Goal: Transaction & Acquisition: Book appointment/travel/reservation

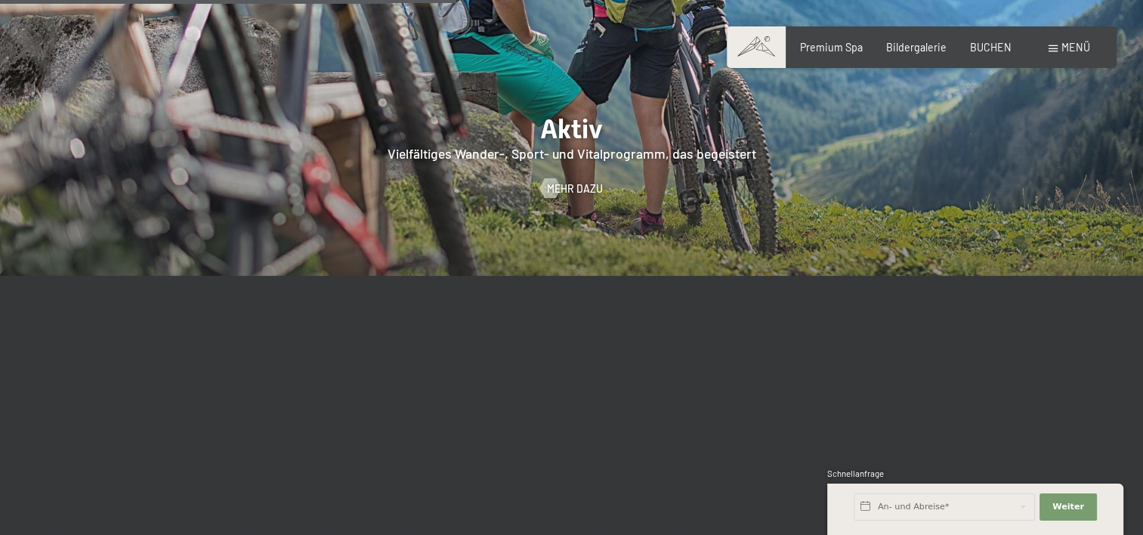
scroll to position [3098, 0]
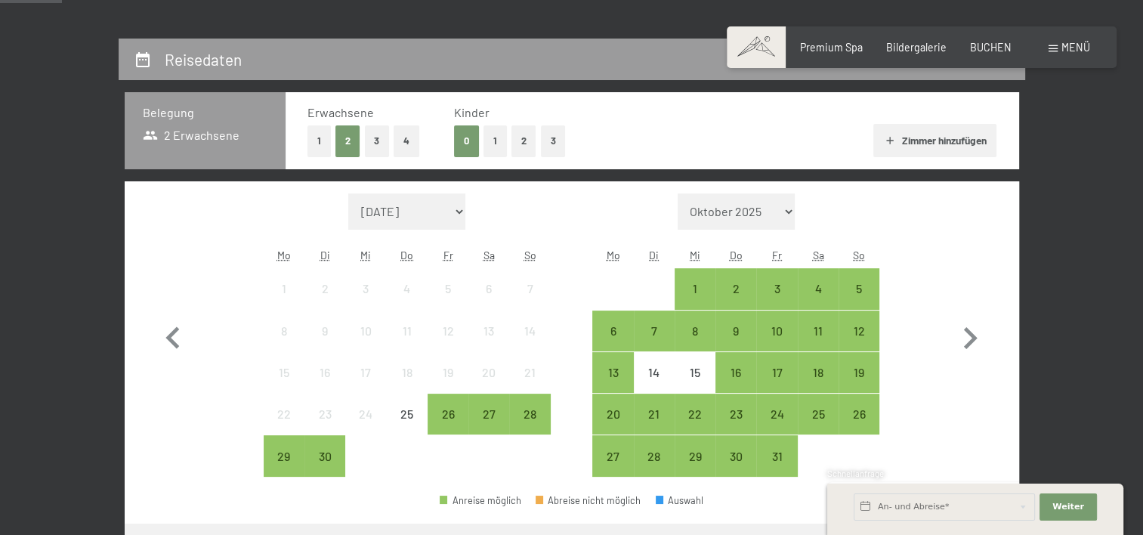
scroll to position [279, 0]
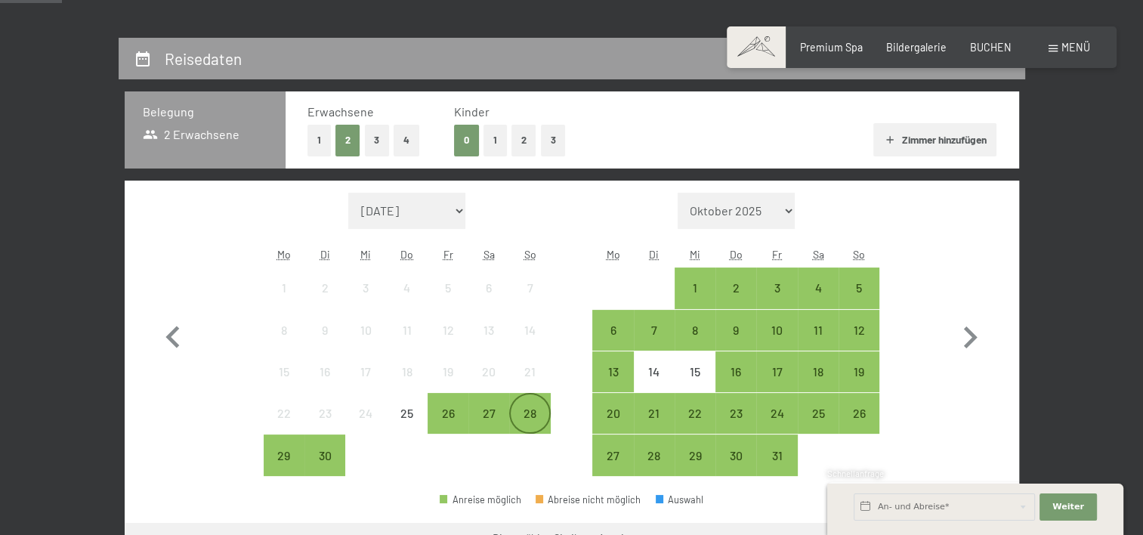
click at [534, 420] on div "28" at bounding box center [530, 426] width 38 height 38
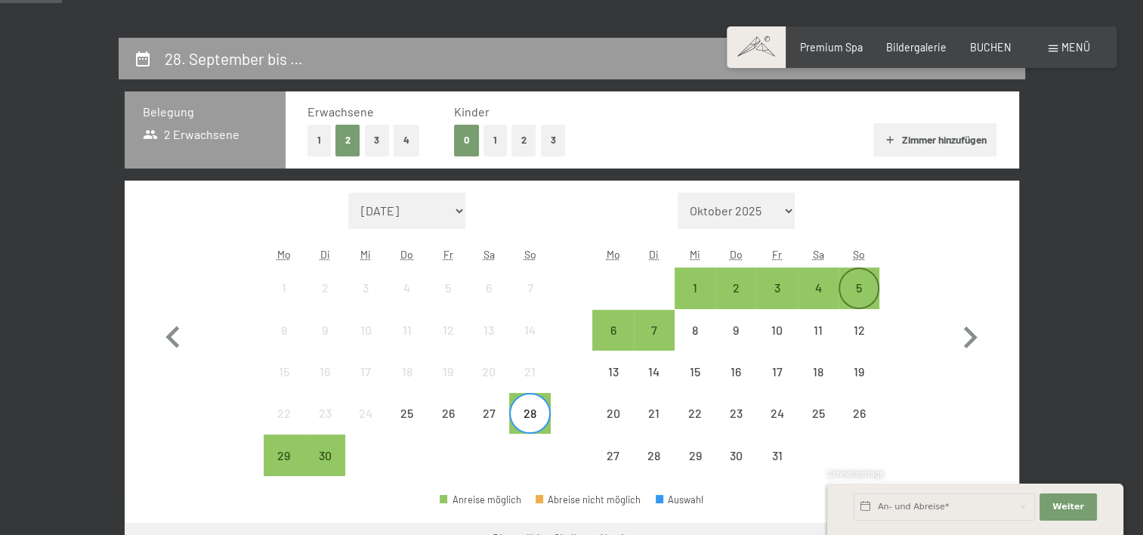
click at [867, 290] on div "5" at bounding box center [859, 301] width 38 height 38
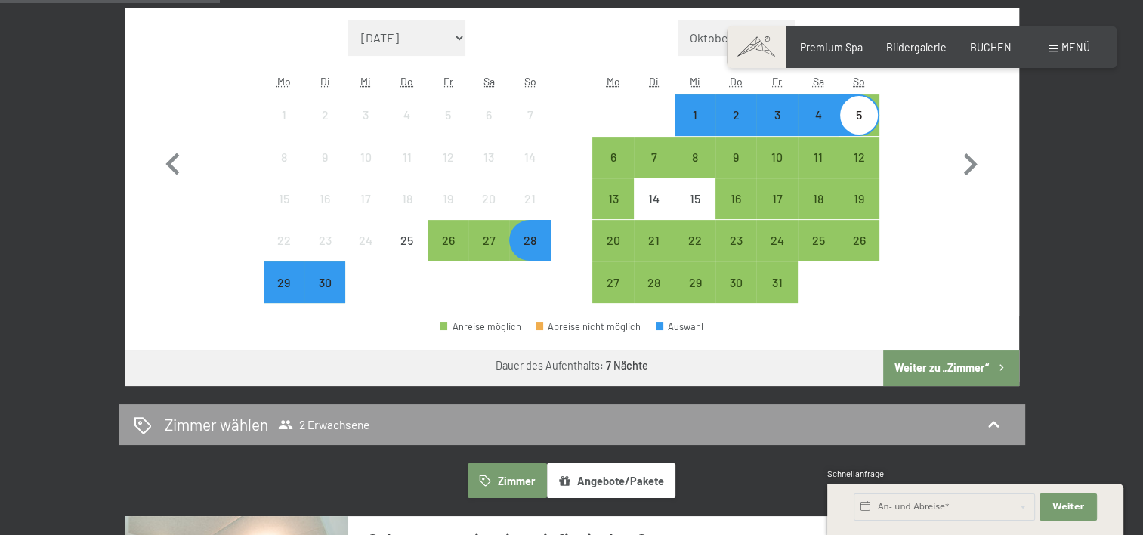
scroll to position [453, 0]
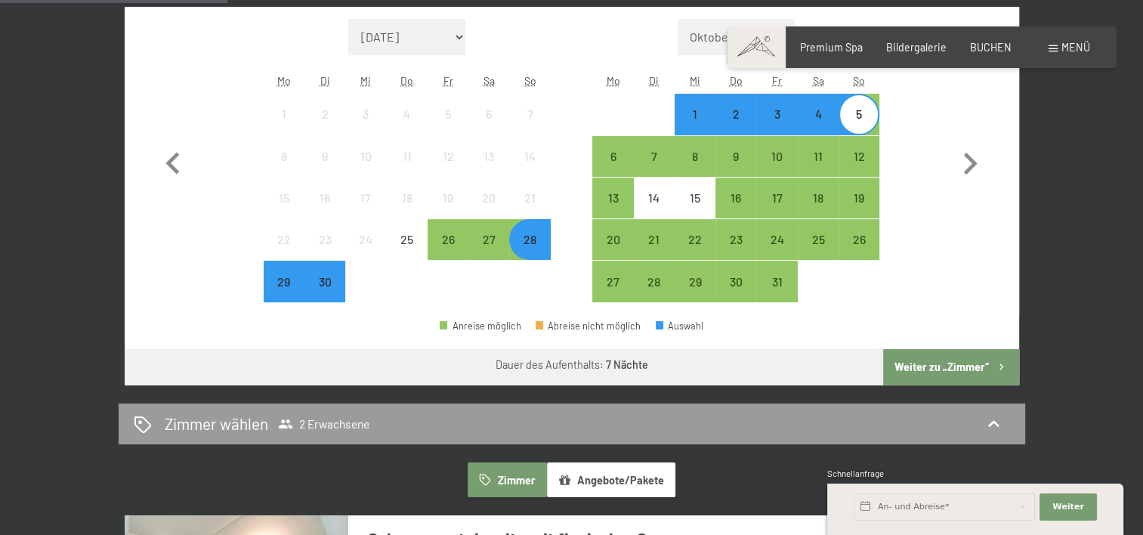
click at [927, 364] on button "Weiter zu „Zimmer“" at bounding box center [950, 367] width 135 height 36
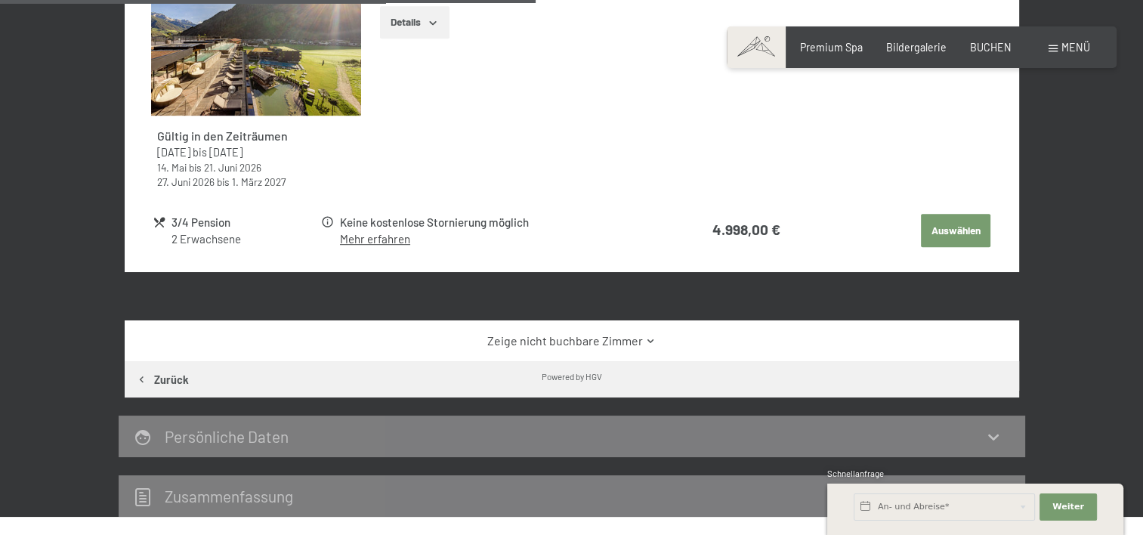
scroll to position [842, 0]
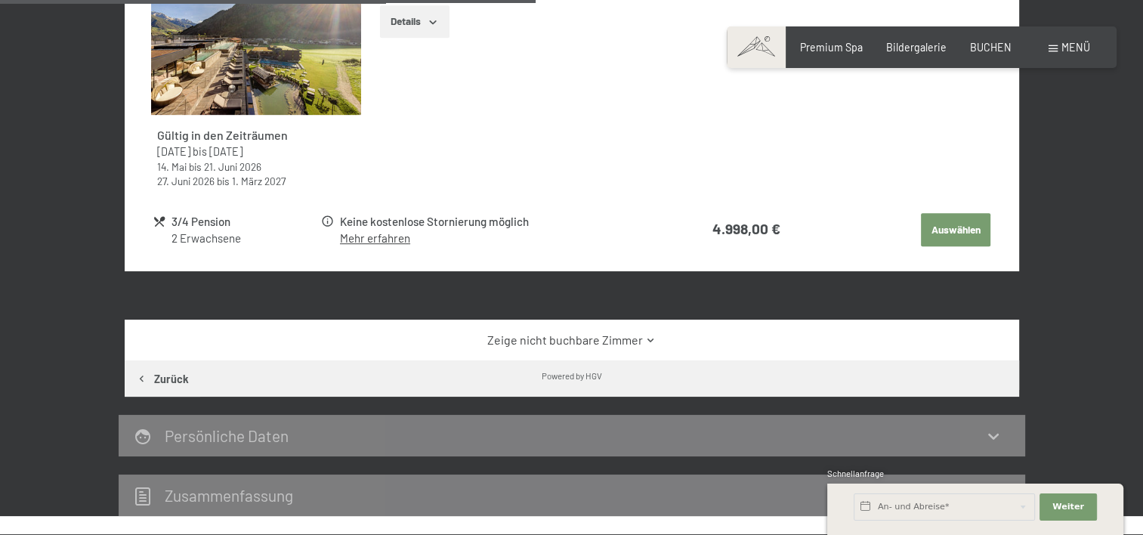
click at [529, 338] on link "Zeige nicht buchbare Zimmer" at bounding box center [571, 340] width 841 height 17
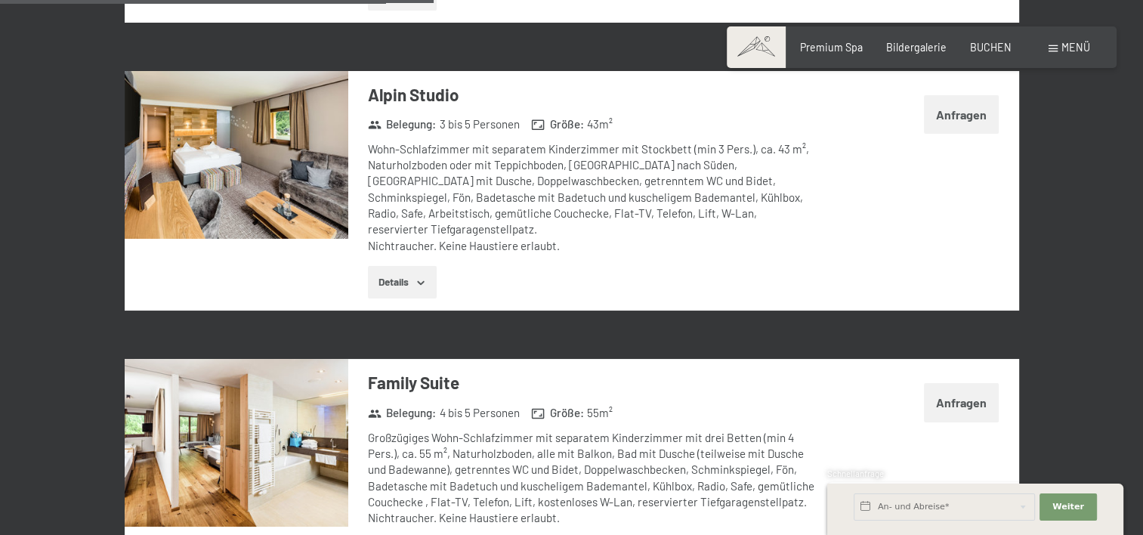
scroll to position [1943, 0]
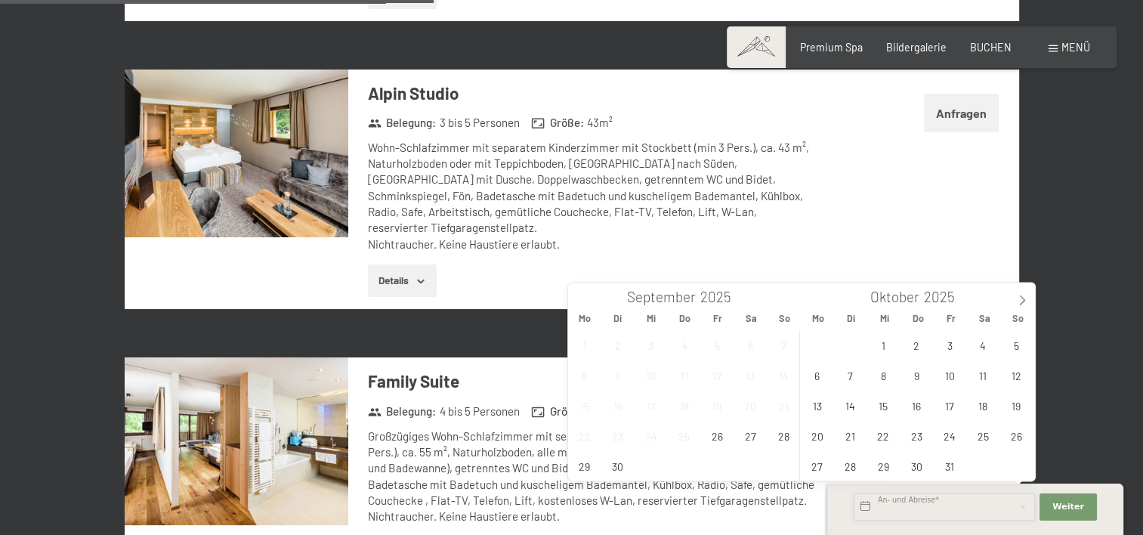
click at [882, 512] on input "text" at bounding box center [943, 506] width 181 height 27
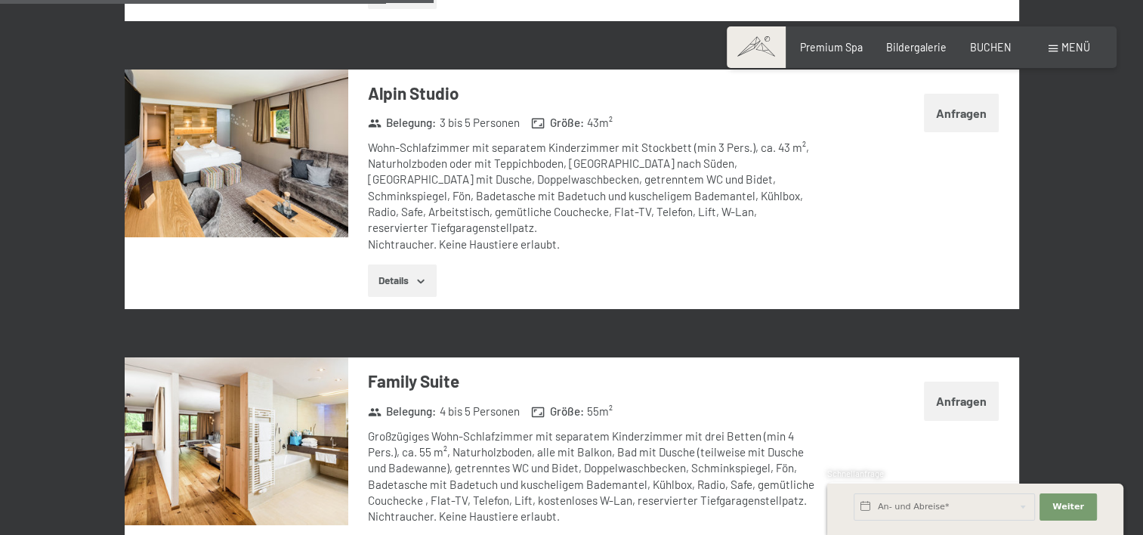
click at [745, 230] on div "Wohn-Schlafzimmer mit separatem Kinderzimmer mit Stockbett (min 3 Pers.), ca. 4…" at bounding box center [592, 196] width 449 height 113
